Goal: Find specific page/section: Find specific page/section

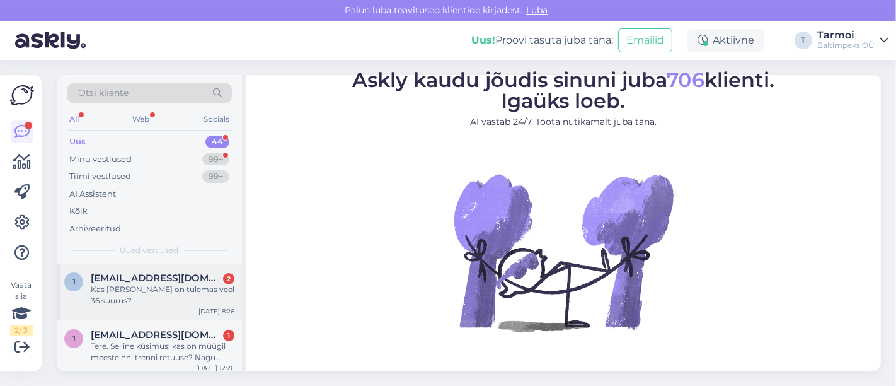
click at [170, 277] on span "[EMAIL_ADDRESS][DOMAIN_NAME]" at bounding box center [156, 277] width 131 height 11
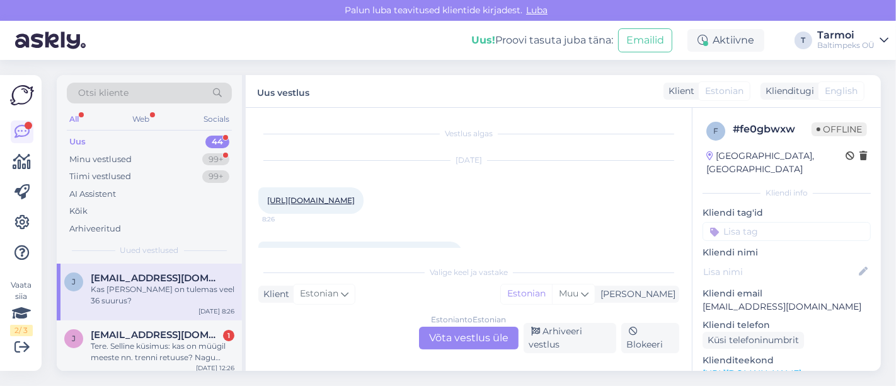
scroll to position [113, 0]
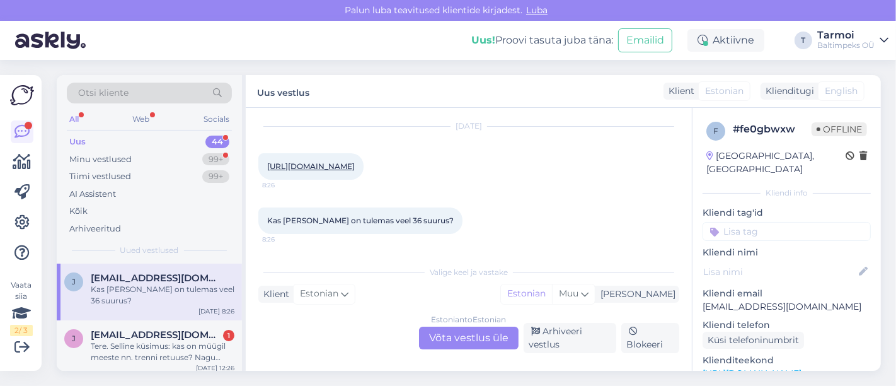
click at [355, 161] on link "[URL][DOMAIN_NAME]" at bounding box center [311, 165] width 88 height 9
click at [540, 132] on div "[DATE] [URL][DOMAIN_NAME] 8:26" at bounding box center [468, 153] width 421 height 81
click at [482, 0] on html "[PERSON_NAME] teavitused klientide kirjadest. Luba Uus! Proovi tasuta [PERSON_N…" at bounding box center [448, 193] width 896 height 386
